Goal: Task Accomplishment & Management: Use online tool/utility

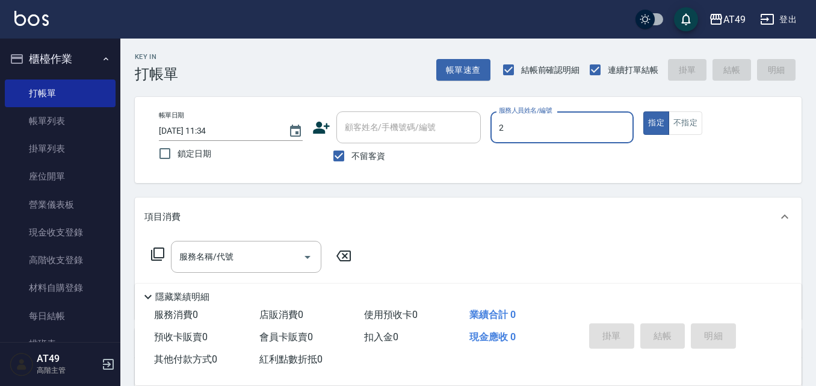
type input "2"
type button "true"
type input "Bobo-2"
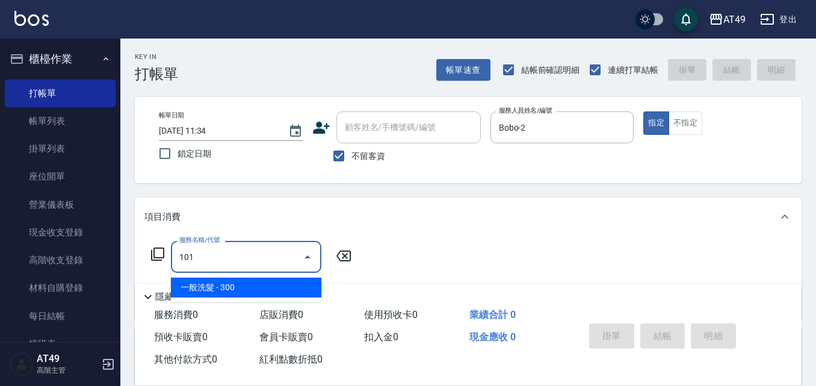
type input "一般洗髮(101)"
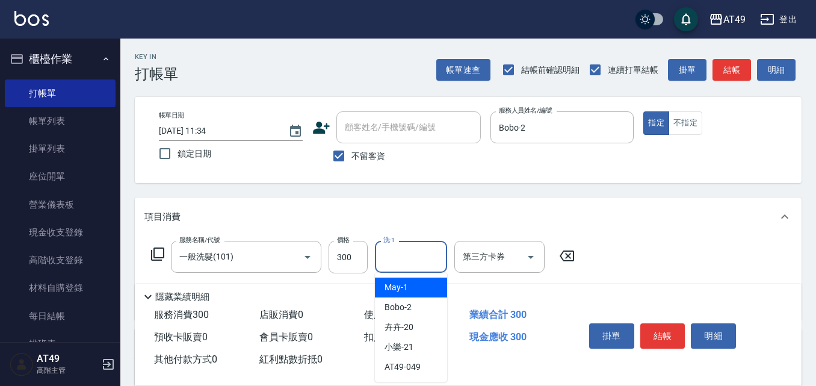
click at [395, 262] on input "洗-1" at bounding box center [411, 256] width 61 height 21
type input "卉卉-20"
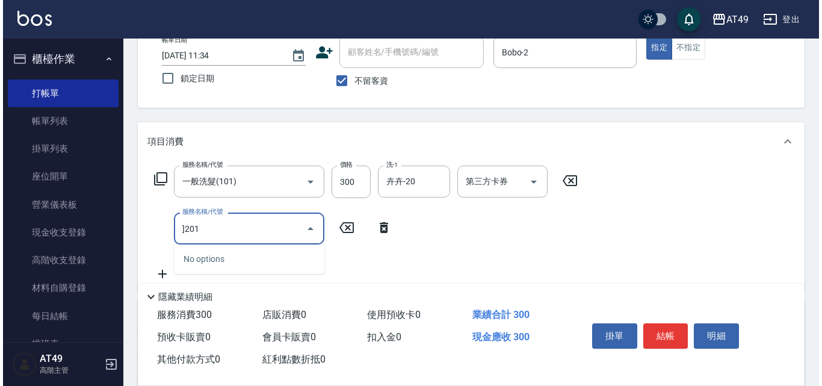
scroll to position [181, 0]
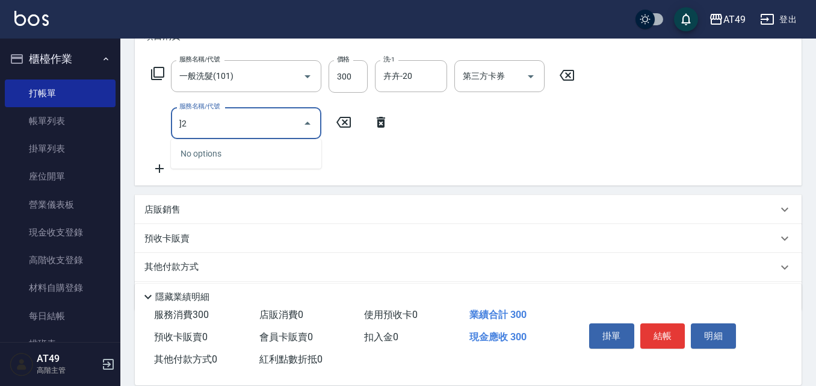
type input "]"
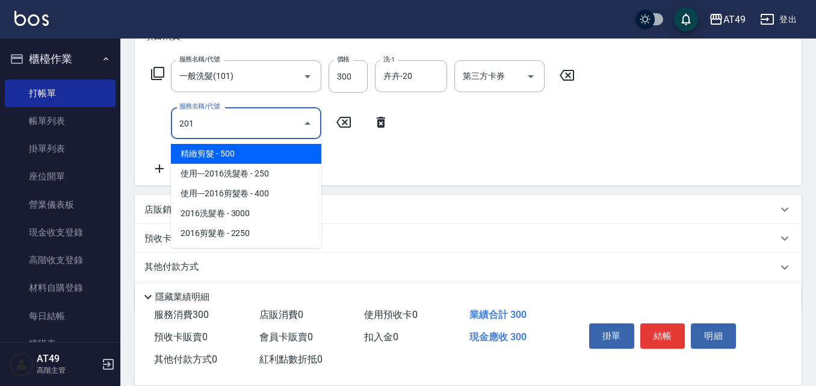
type input "精緻剪髮(201)"
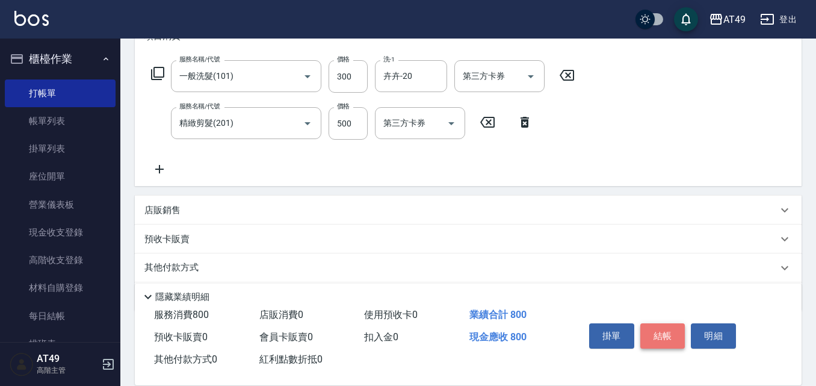
click at [657, 335] on button "結帳" at bounding box center [663, 335] width 45 height 25
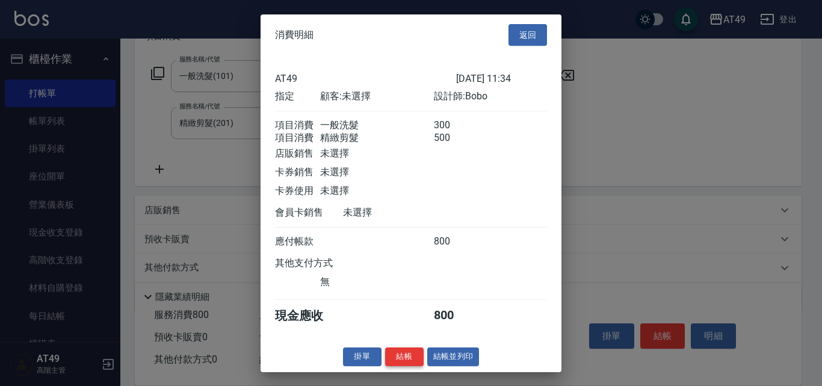
click at [403, 366] on button "結帳" at bounding box center [404, 356] width 39 height 19
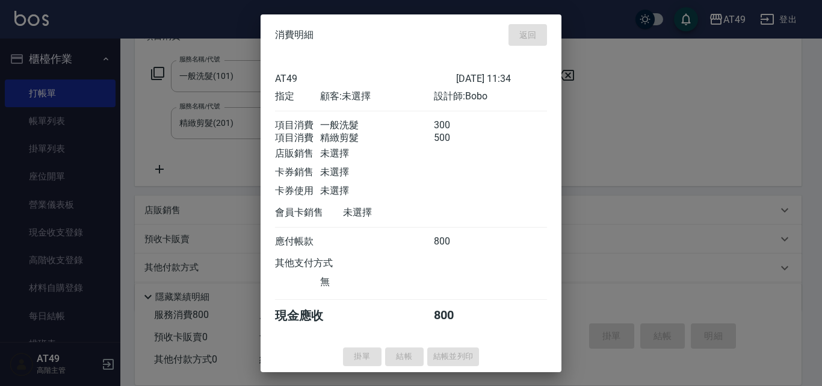
type input "[DATE] 14:02"
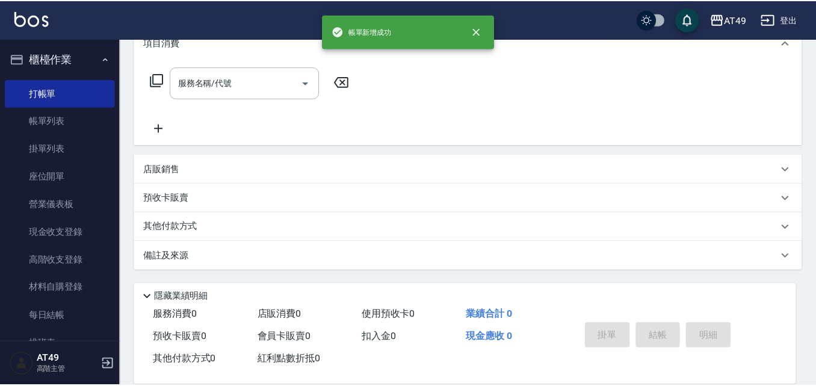
scroll to position [0, 0]
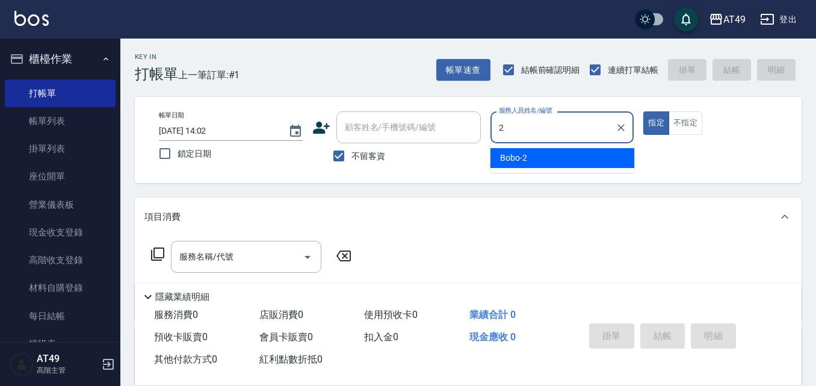
type input "Bobo-2"
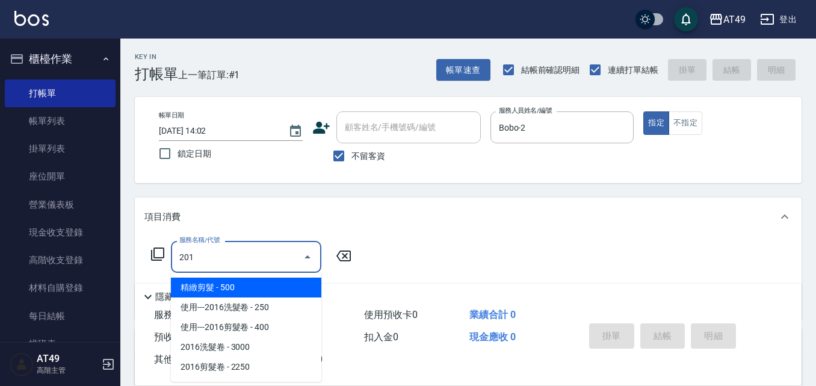
type input "精緻剪髮(201)"
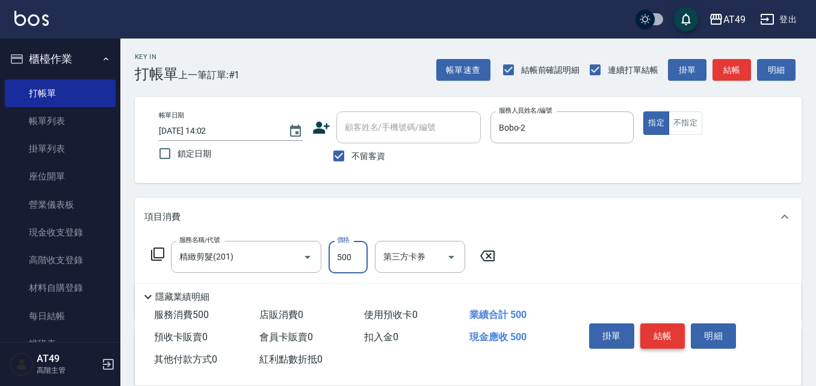
click at [676, 336] on button "結帳" at bounding box center [663, 335] width 45 height 25
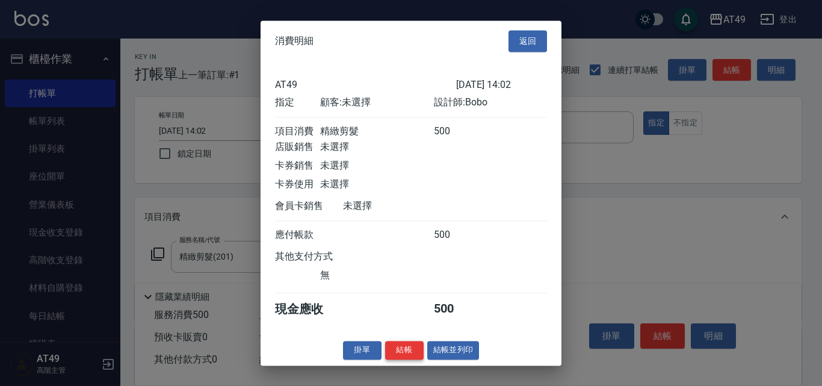
click at [399, 354] on button "結帳" at bounding box center [404, 350] width 39 height 19
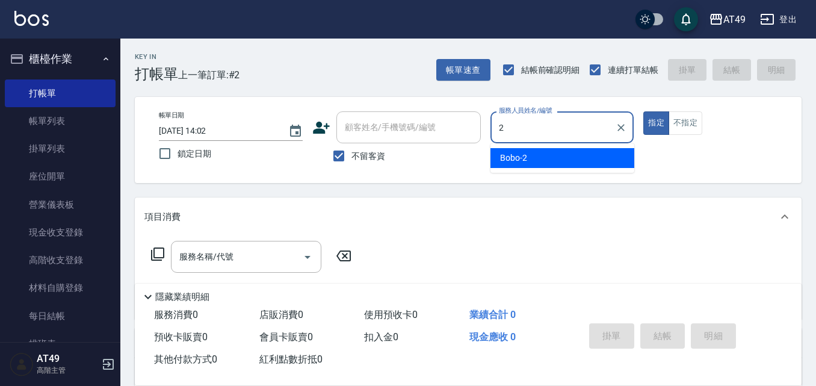
type input "Bobo-2"
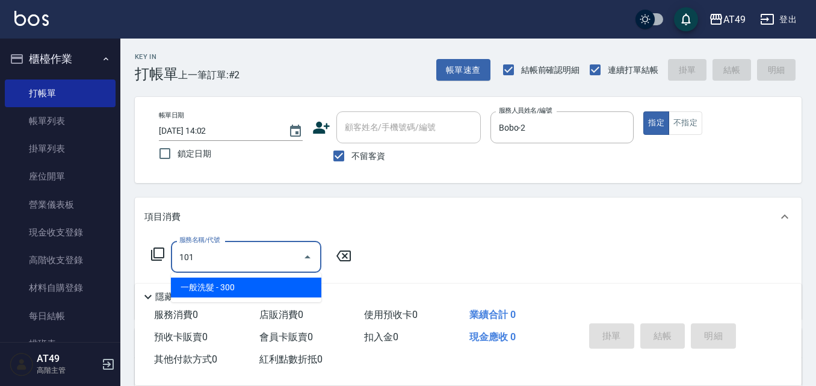
type input "一般洗髮(101)"
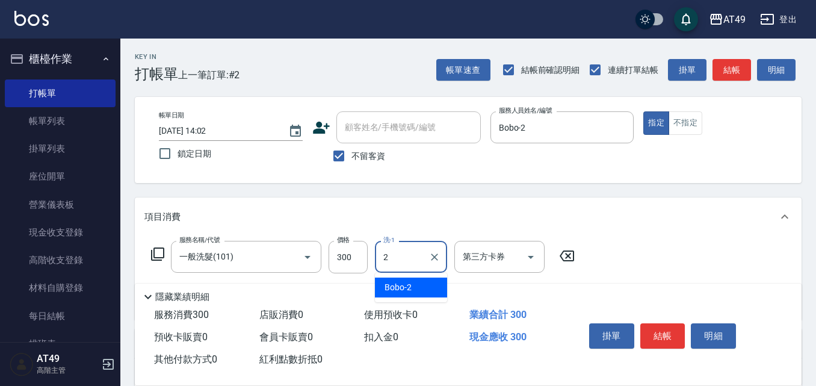
type input "Bobo-2"
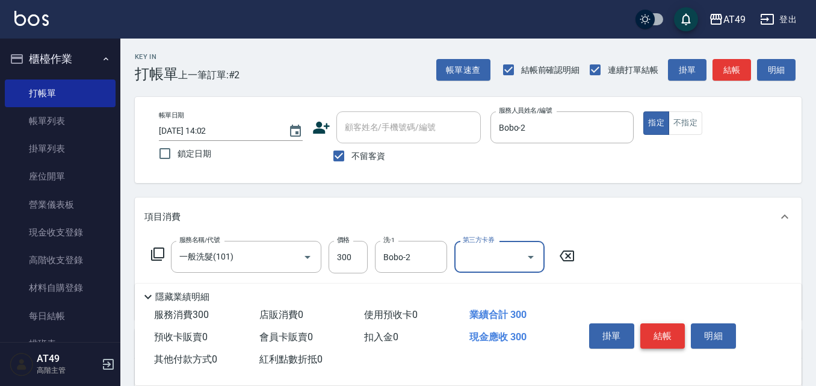
click at [671, 333] on button "結帳" at bounding box center [663, 335] width 45 height 25
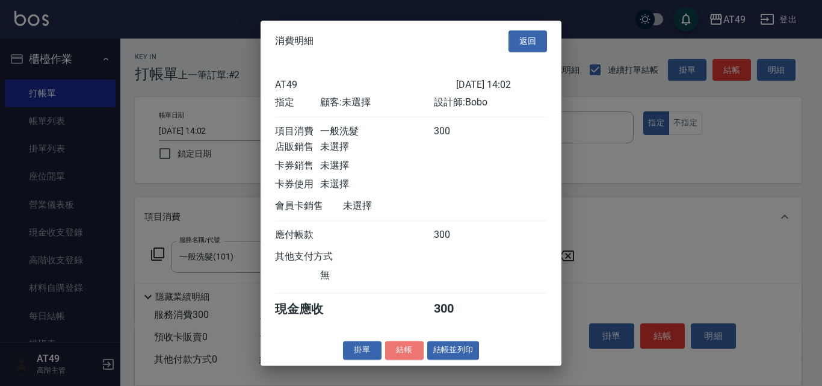
click at [392, 355] on button "結帳" at bounding box center [404, 350] width 39 height 19
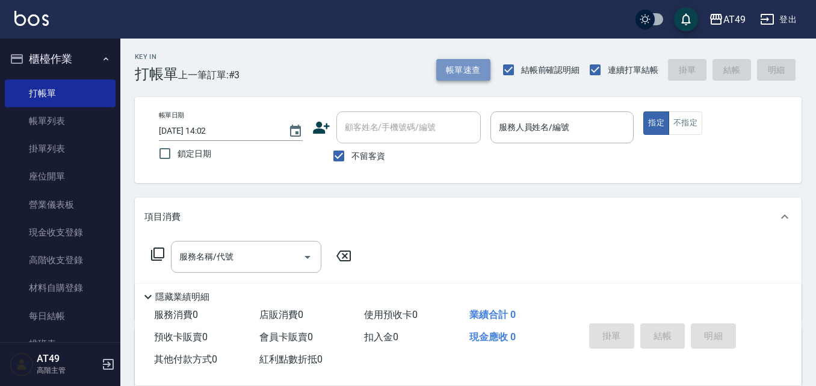
click at [481, 75] on button "帳單速查" at bounding box center [463, 70] width 54 height 22
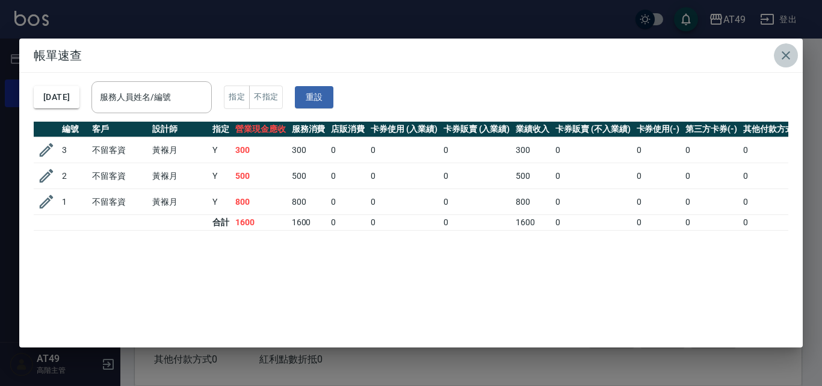
click at [789, 58] on icon "button" at bounding box center [786, 55] width 8 height 8
